Goal: Entertainment & Leisure: Consume media (video, audio)

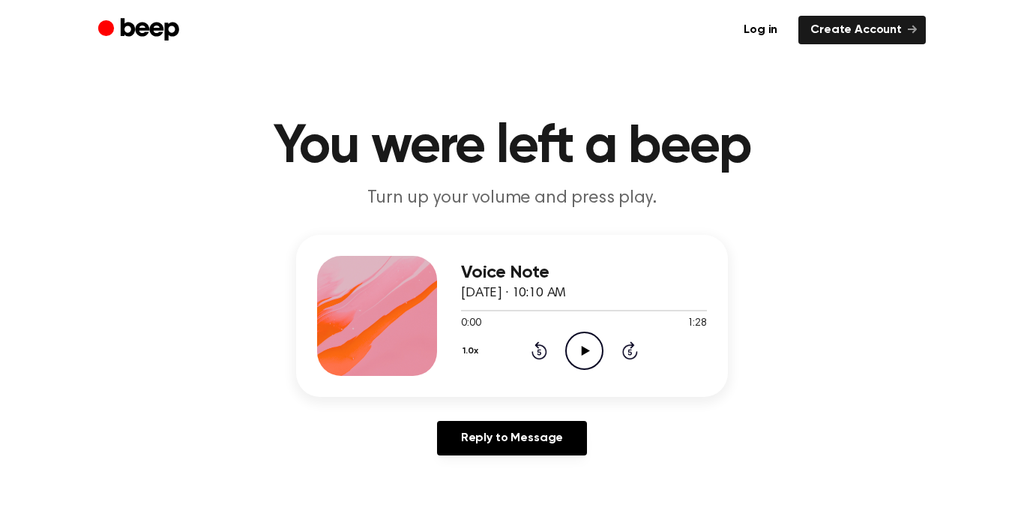
click at [581, 336] on icon "Play Audio" at bounding box center [584, 350] width 38 height 38
click at [578, 346] on icon "Pause Audio" at bounding box center [584, 350] width 38 height 38
click at [583, 352] on icon at bounding box center [585, 351] width 8 height 10
click at [583, 351] on icon at bounding box center [584, 351] width 7 height 10
click at [589, 361] on icon "Play Audio" at bounding box center [584, 350] width 38 height 38
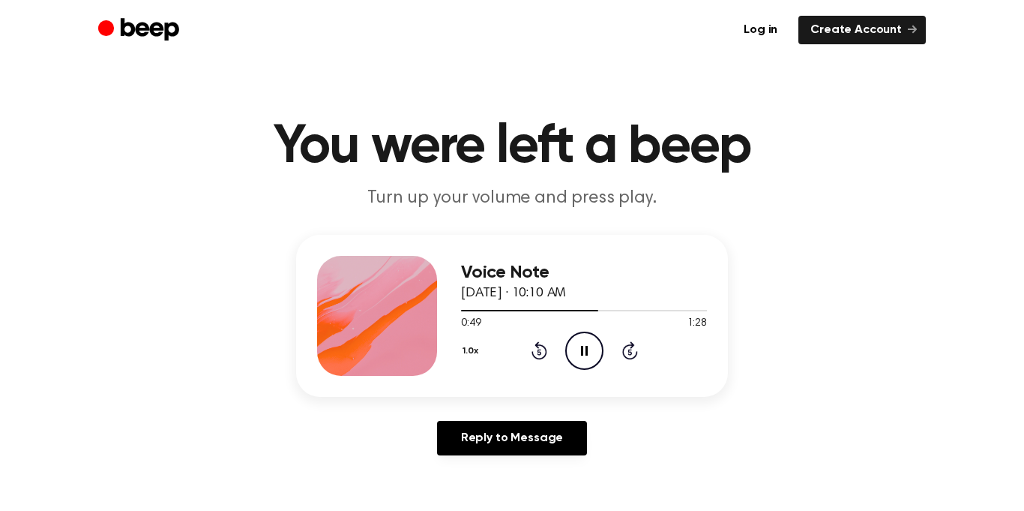
click at [591, 360] on icon "Pause Audio" at bounding box center [584, 350] width 38 height 38
click at [580, 310] on div at bounding box center [584, 310] width 246 height 1
click at [587, 358] on icon "Play Audio" at bounding box center [584, 350] width 38 height 38
click at [587, 358] on icon "Pause Audio" at bounding box center [584, 350] width 38 height 38
click at [582, 347] on icon at bounding box center [585, 351] width 8 height 10
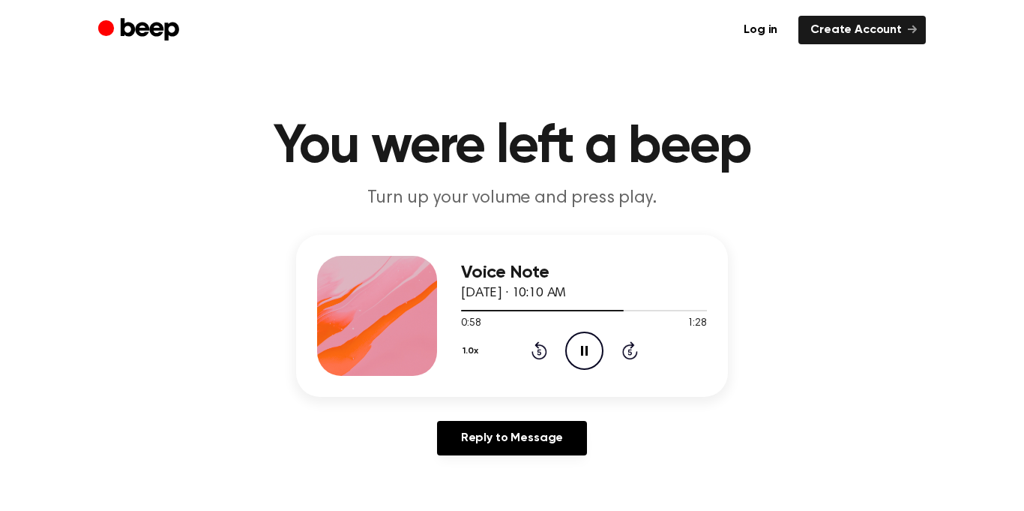
click at [582, 346] on icon at bounding box center [584, 351] width 7 height 10
click at [588, 361] on icon "Play Audio" at bounding box center [584, 350] width 38 height 38
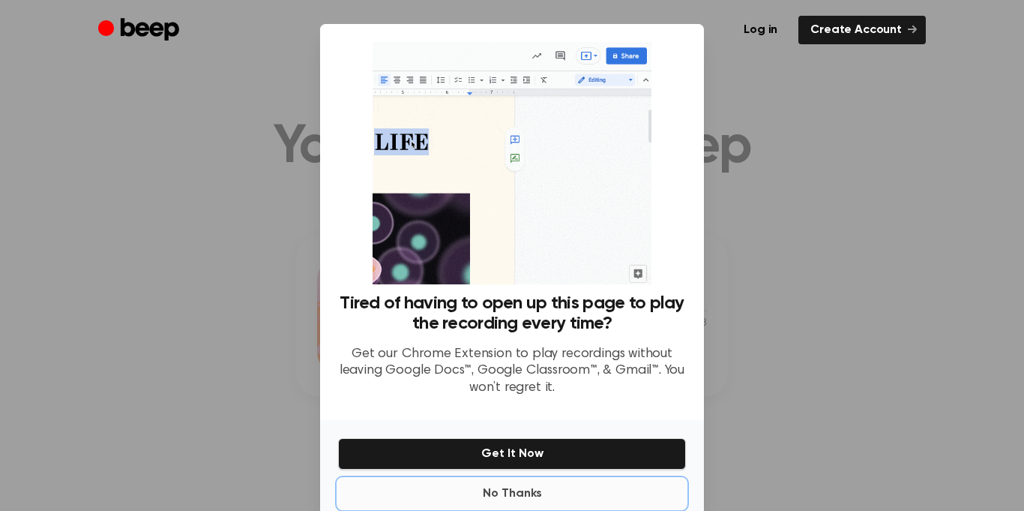
click at [535, 489] on button "No Thanks" at bounding box center [512, 493] width 348 height 30
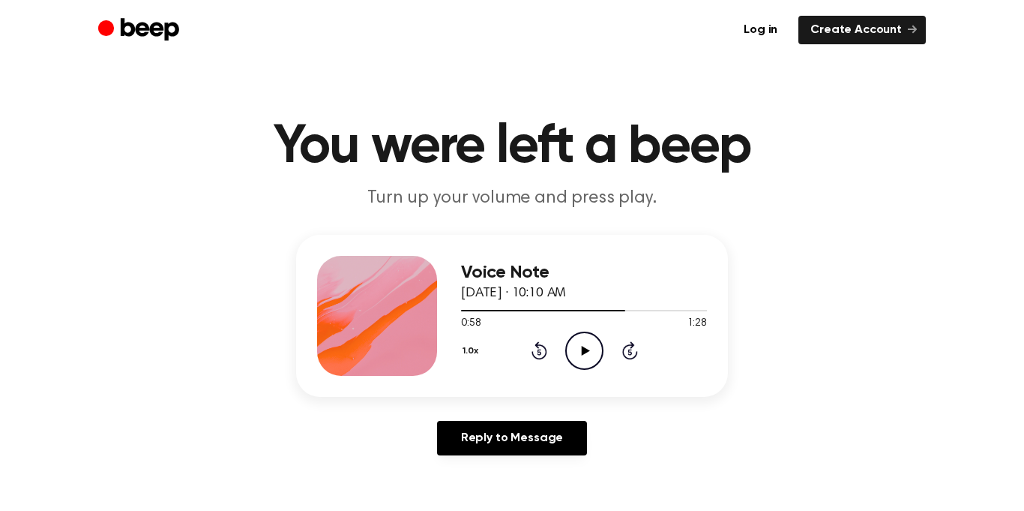
click at [589, 354] on icon "Play Audio" at bounding box center [584, 350] width 38 height 38
click at [589, 357] on icon "Pause Audio" at bounding box center [584, 350] width 38 height 38
click at [580, 364] on icon "Play Audio" at bounding box center [584, 350] width 38 height 38
click at [580, 355] on icon "Pause Audio" at bounding box center [584, 350] width 38 height 38
click at [583, 361] on icon "Play Audio" at bounding box center [584, 350] width 38 height 38
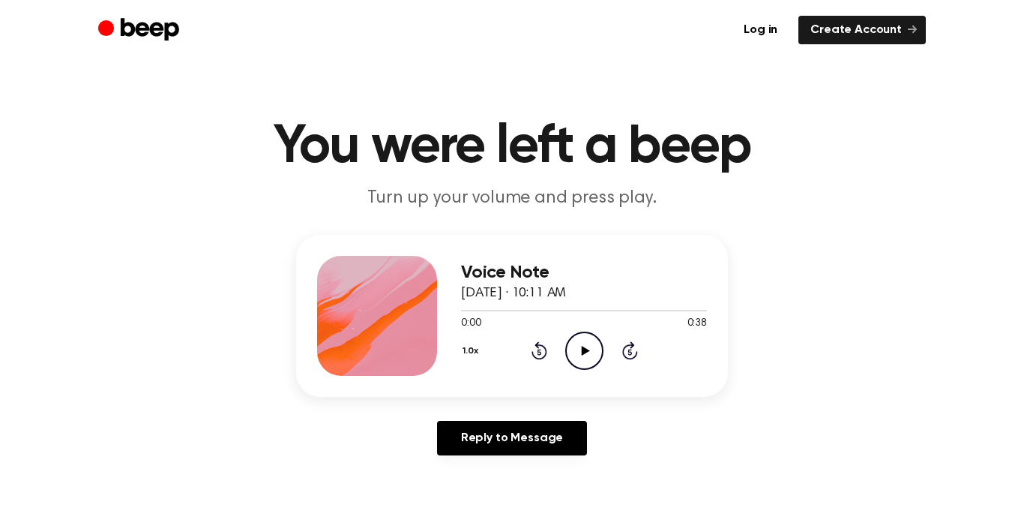
click at [583, 359] on icon "Play Audio" at bounding box center [584, 350] width 38 height 38
click at [595, 343] on icon "Pause Audio" at bounding box center [584, 350] width 38 height 38
click at [524, 307] on div at bounding box center [584, 310] width 246 height 12
click at [571, 355] on icon "Play Audio" at bounding box center [584, 350] width 38 height 38
click at [583, 354] on icon "Pause Audio" at bounding box center [584, 350] width 38 height 38
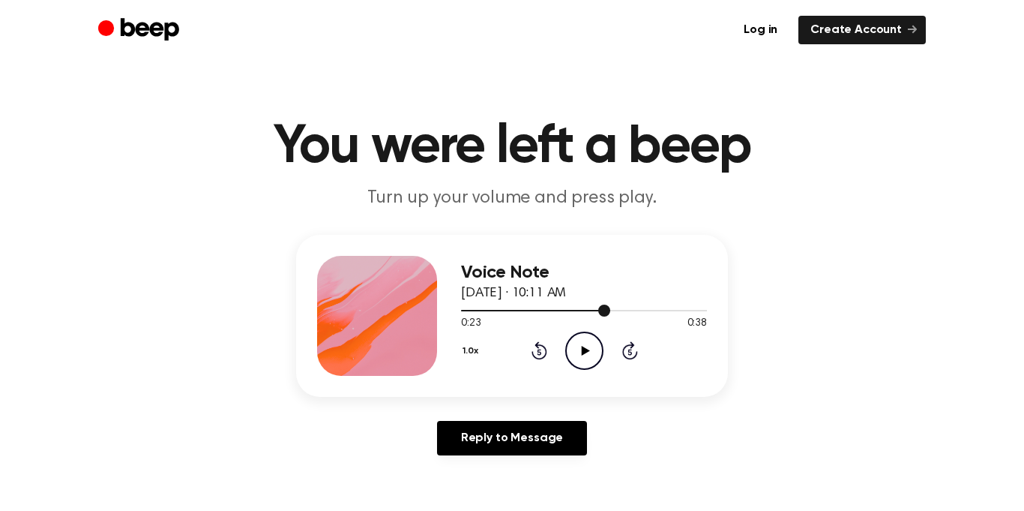
click at [584, 312] on div at bounding box center [584, 310] width 246 height 12
click at [592, 342] on icon "Play Audio" at bounding box center [584, 350] width 38 height 38
click at [594, 340] on icon "Pause Audio" at bounding box center [584, 350] width 38 height 38
click at [589, 349] on icon "Play Audio" at bounding box center [584, 350] width 38 height 38
click at [586, 349] on icon at bounding box center [584, 351] width 7 height 10
